Goal: Information Seeking & Learning: Compare options

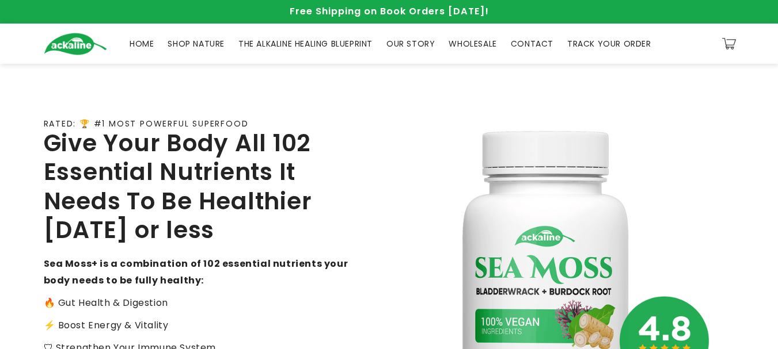
click at [207, 39] on span "SHOP NATURE" at bounding box center [196, 44] width 57 height 10
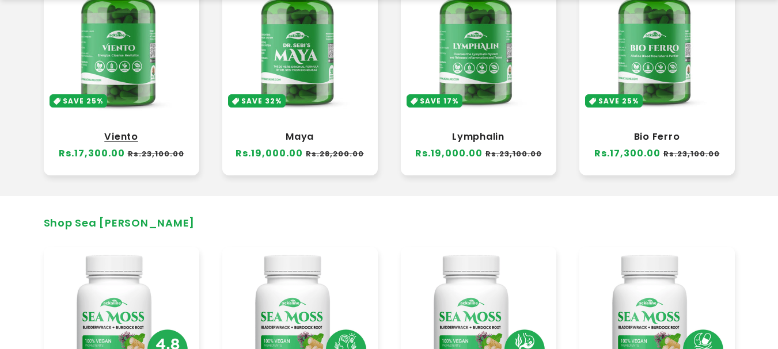
scroll to position [461, 0]
drag, startPoint x: 127, startPoint y: 136, endPoint x: 135, endPoint y: 135, distance: 8.7
click at [127, 135] on link "Viento" at bounding box center [121, 137] width 132 height 12
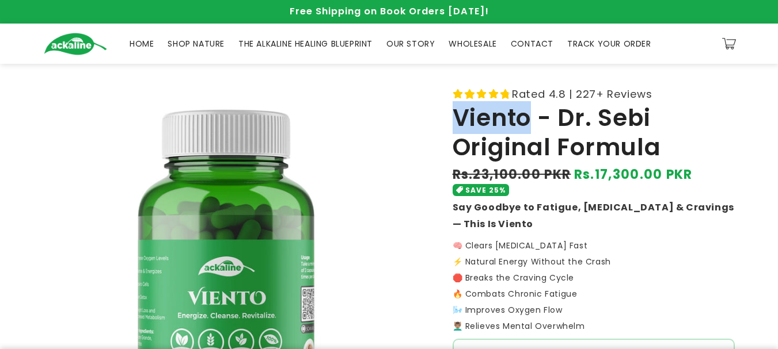
copy h1 "Viento"
drag, startPoint x: 455, startPoint y: 115, endPoint x: 532, endPoint y: 117, distance: 77.2
click at [532, 117] on h1 "Viento - Dr. Sebi Original Formula" at bounding box center [593, 133] width 282 height 58
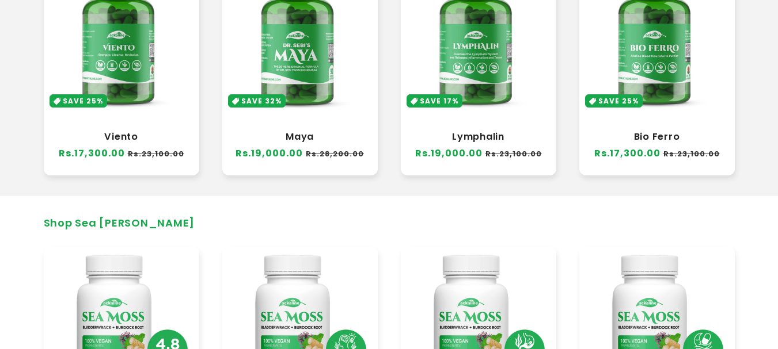
scroll to position [461, 0]
click at [465, 136] on link "Lymphalin" at bounding box center [478, 137] width 132 height 12
drag, startPoint x: 649, startPoint y: 132, endPoint x: 698, endPoint y: 142, distance: 50.0
click at [650, 132] on link "Bio Ferro" at bounding box center [657, 137] width 132 height 12
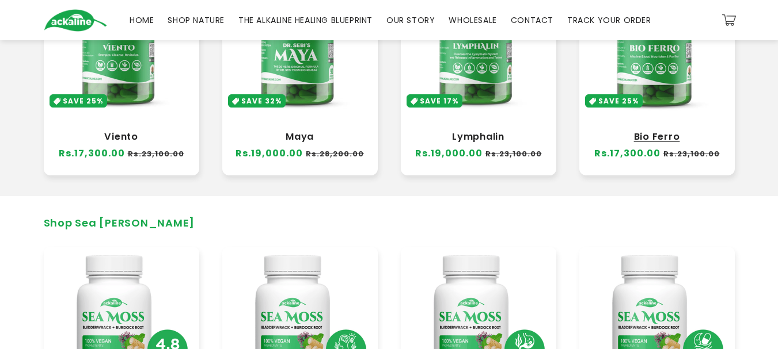
click at [645, 131] on link "Bio Ferro" at bounding box center [657, 137] width 132 height 12
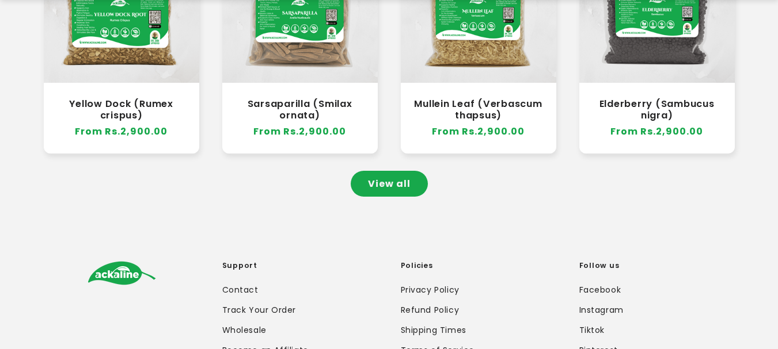
scroll to position [1151, 0]
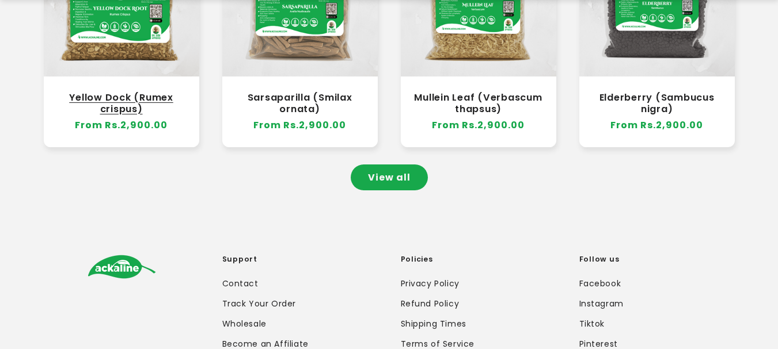
click at [118, 92] on link "Yellow Dock (Rumex crispus)" at bounding box center [121, 103] width 132 height 23
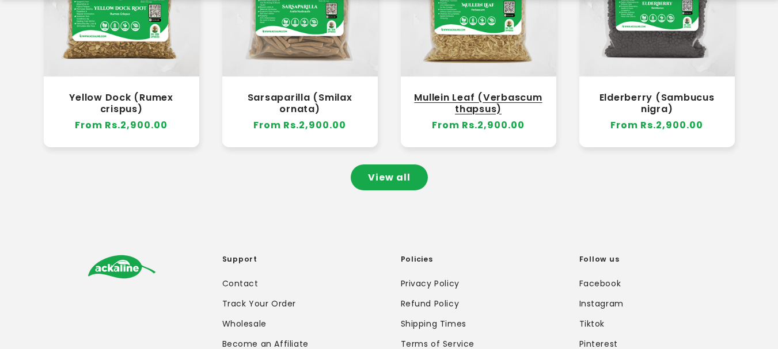
click at [487, 92] on link "Mullein Leaf (Verbascum thapsus)" at bounding box center [478, 103] width 132 height 23
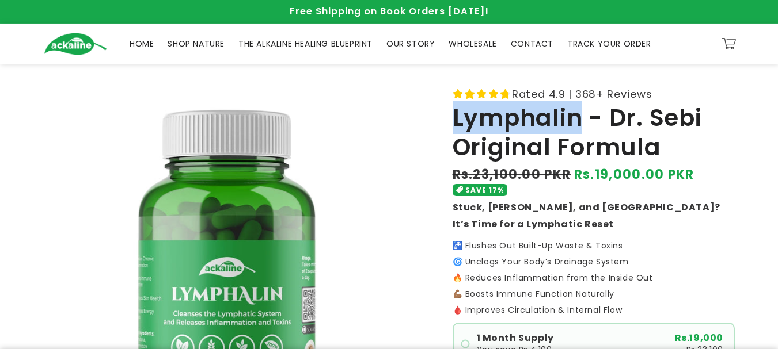
copy h1 "Lymphalin"
drag, startPoint x: 455, startPoint y: 116, endPoint x: 577, endPoint y: 118, distance: 122.0
click at [577, 118] on h1 "Lymphalin - Dr. Sebi Original Formula" at bounding box center [593, 133] width 282 height 58
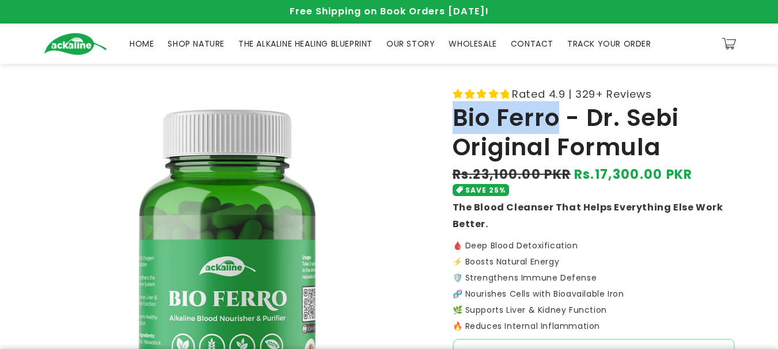
copy h1 "Bio Ferro"
drag, startPoint x: 454, startPoint y: 117, endPoint x: 556, endPoint y: 124, distance: 102.2
click at [556, 124] on h1 "Bio Ferro - Dr. Sebi Original Formula" at bounding box center [593, 133] width 282 height 58
drag, startPoint x: 7, startPoint y: 0, endPoint x: 399, endPoint y: 151, distance: 419.7
click at [399, 151] on img "Gallery Viewer" at bounding box center [234, 275] width 380 height 380
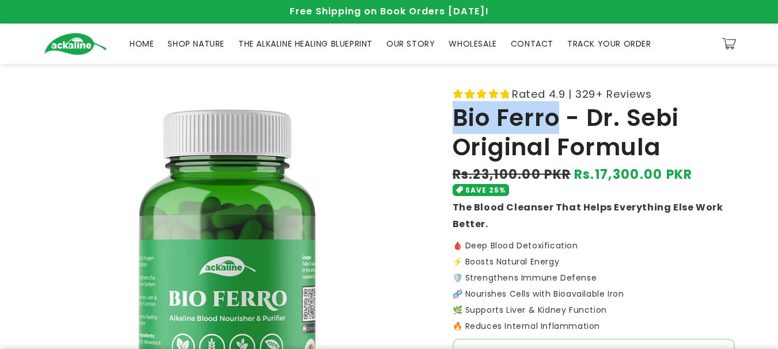
copy h1 "Bio Ferro"
drag, startPoint x: 457, startPoint y: 118, endPoint x: 558, endPoint y: 117, distance: 100.7
click at [558, 117] on h1 "Bio Ferro - Dr. Sebi Original Formula" at bounding box center [593, 133] width 282 height 58
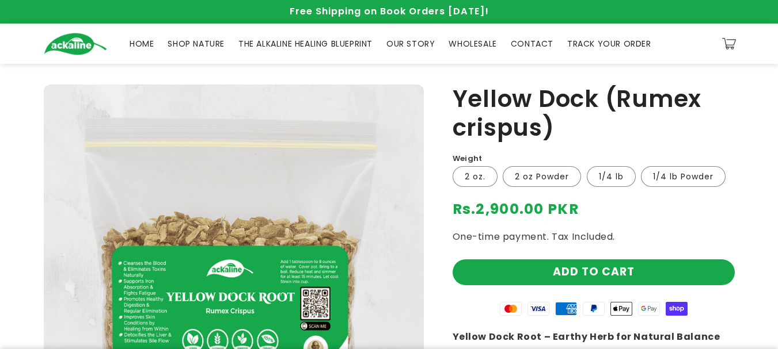
copy h1 "Yellow Dock"
drag, startPoint x: 452, startPoint y: 99, endPoint x: 597, endPoint y: 108, distance: 144.7
click at [597, 108] on h1 "Yellow Dock (Rumex crispus)" at bounding box center [593, 114] width 282 height 58
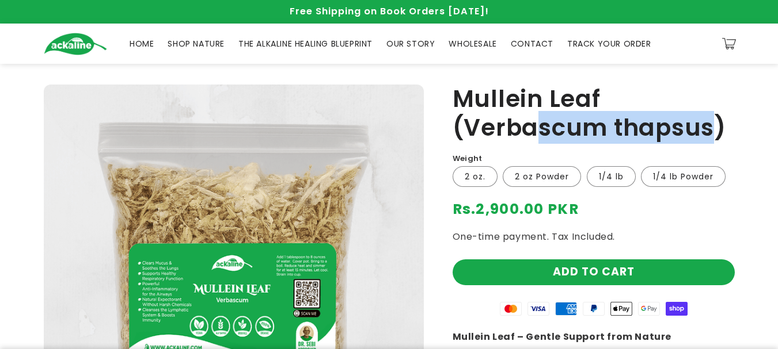
copy h1 "Mullein Leaf"
drag, startPoint x: 454, startPoint y: 101, endPoint x: 603, endPoint y: 102, distance: 148.5
click at [603, 102] on h1 "Mullein Leaf (Verbascum thapsus)" at bounding box center [593, 114] width 282 height 58
